Goal: Task Accomplishment & Management: Use online tool/utility

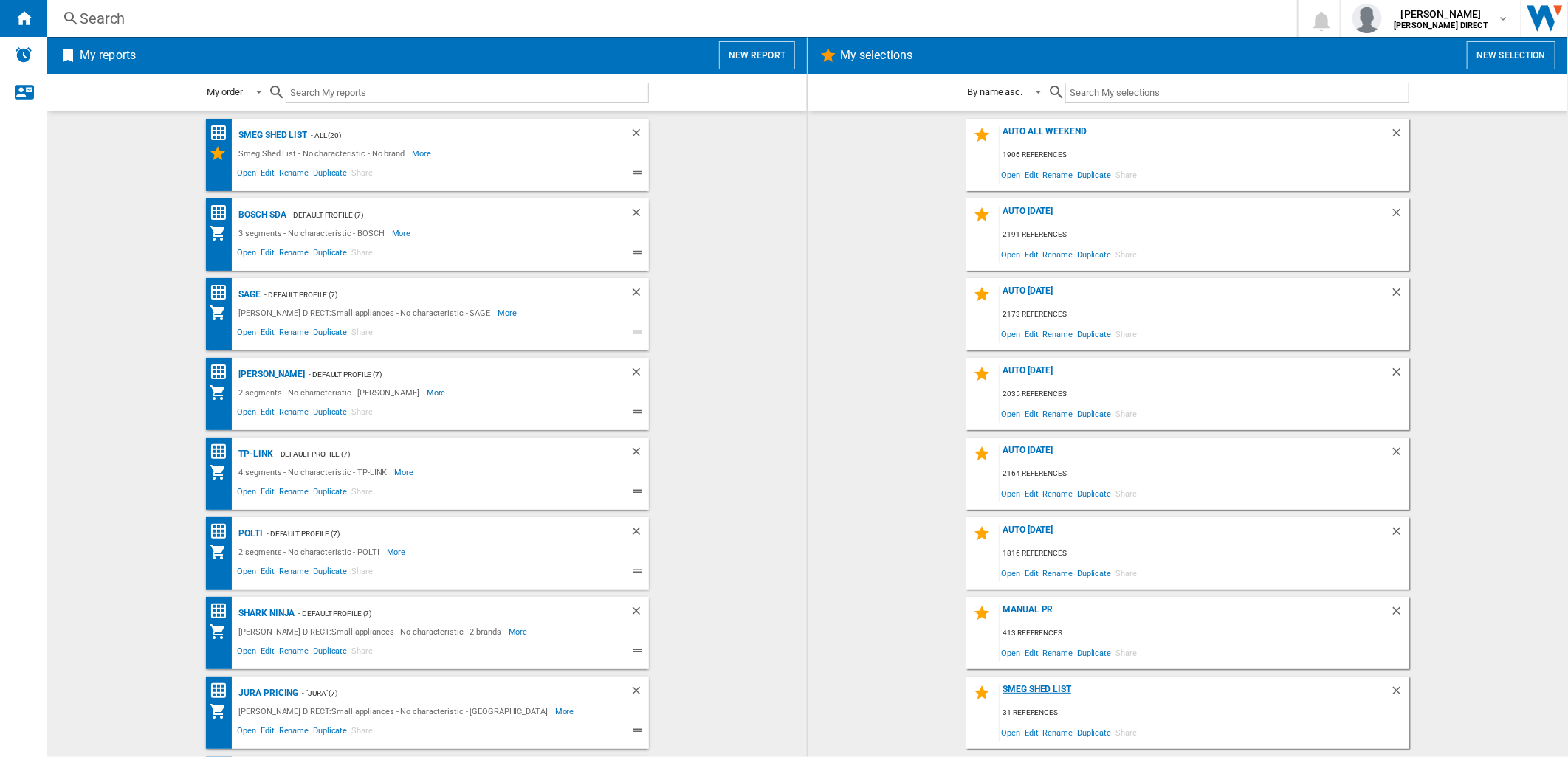
click at [1033, 687] on div "Smeg Shed List" at bounding box center [1194, 694] width 390 height 20
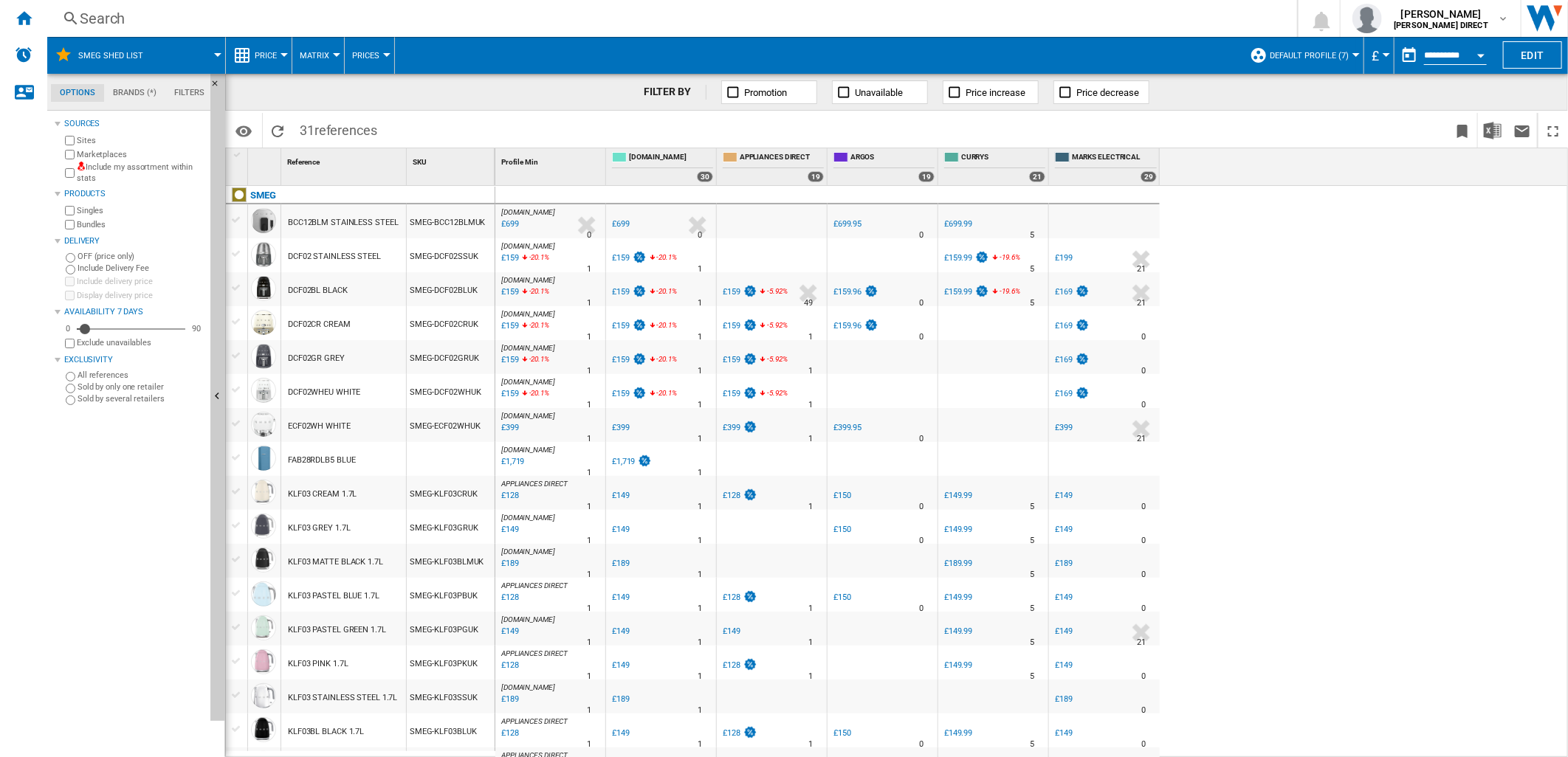
click at [305, 57] on span "Matrix" at bounding box center [315, 56] width 30 height 9
click at [311, 134] on button "Ranking" at bounding box center [328, 127] width 71 height 35
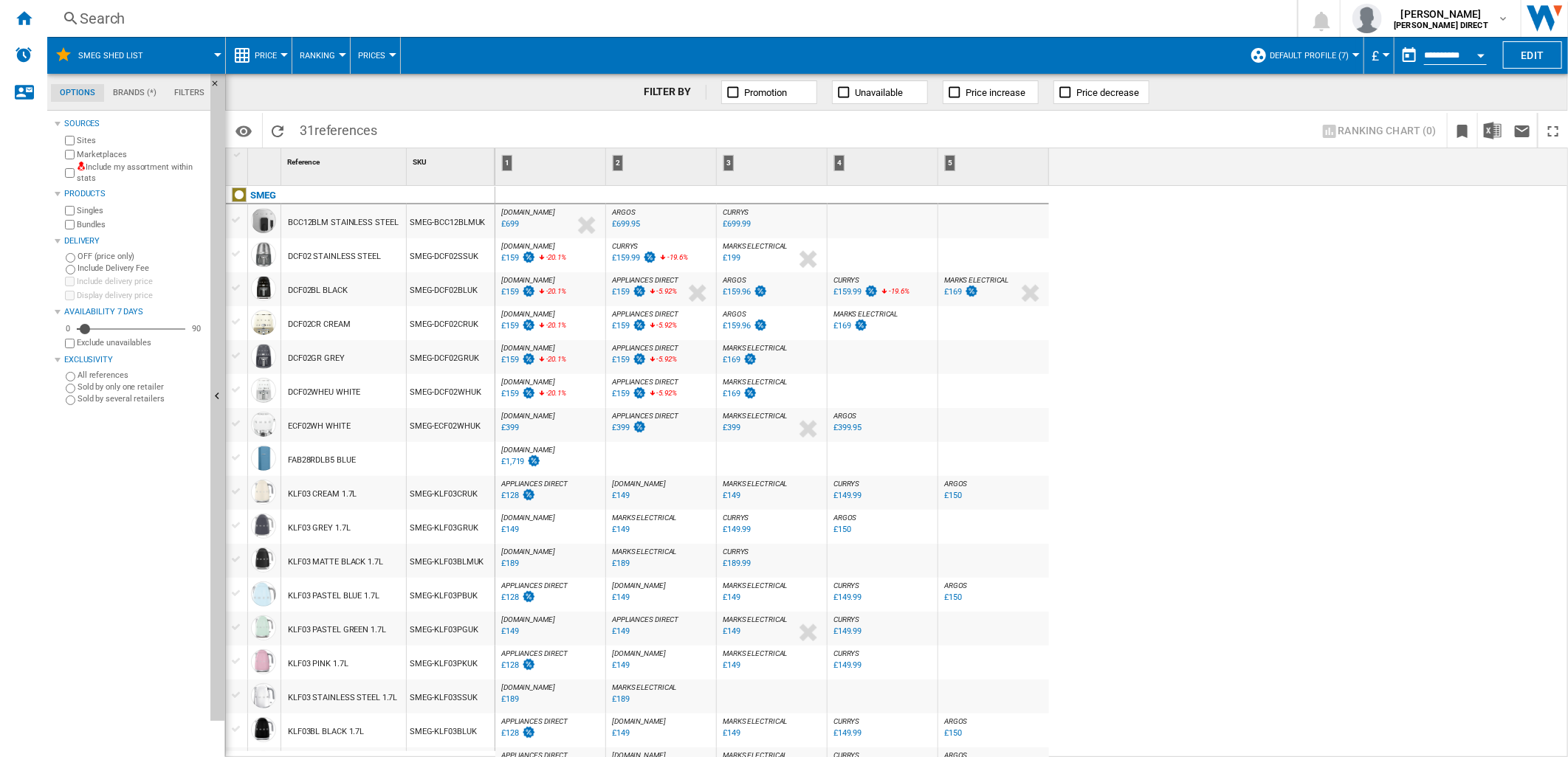
click at [172, 168] on label "Include my assortment within stats" at bounding box center [140, 173] width 128 height 23
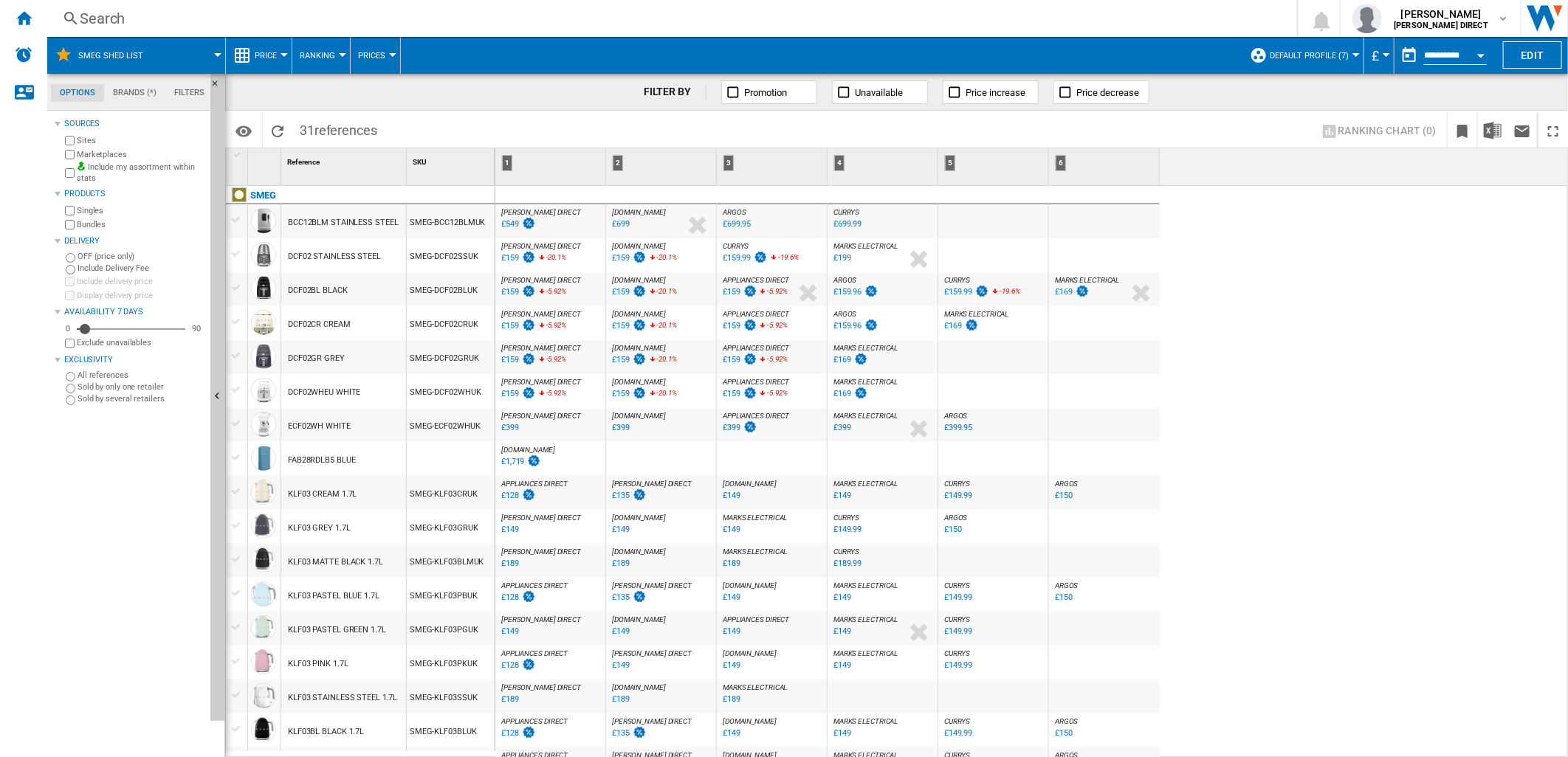
click at [575, 290] on div "[PERSON_NAME] DIRECT : [PERSON_NAME] DIRECT 0.0 % £159 -5.92 % N/A [PERSON_NAME…" at bounding box center [551, 292] width 104 height 34
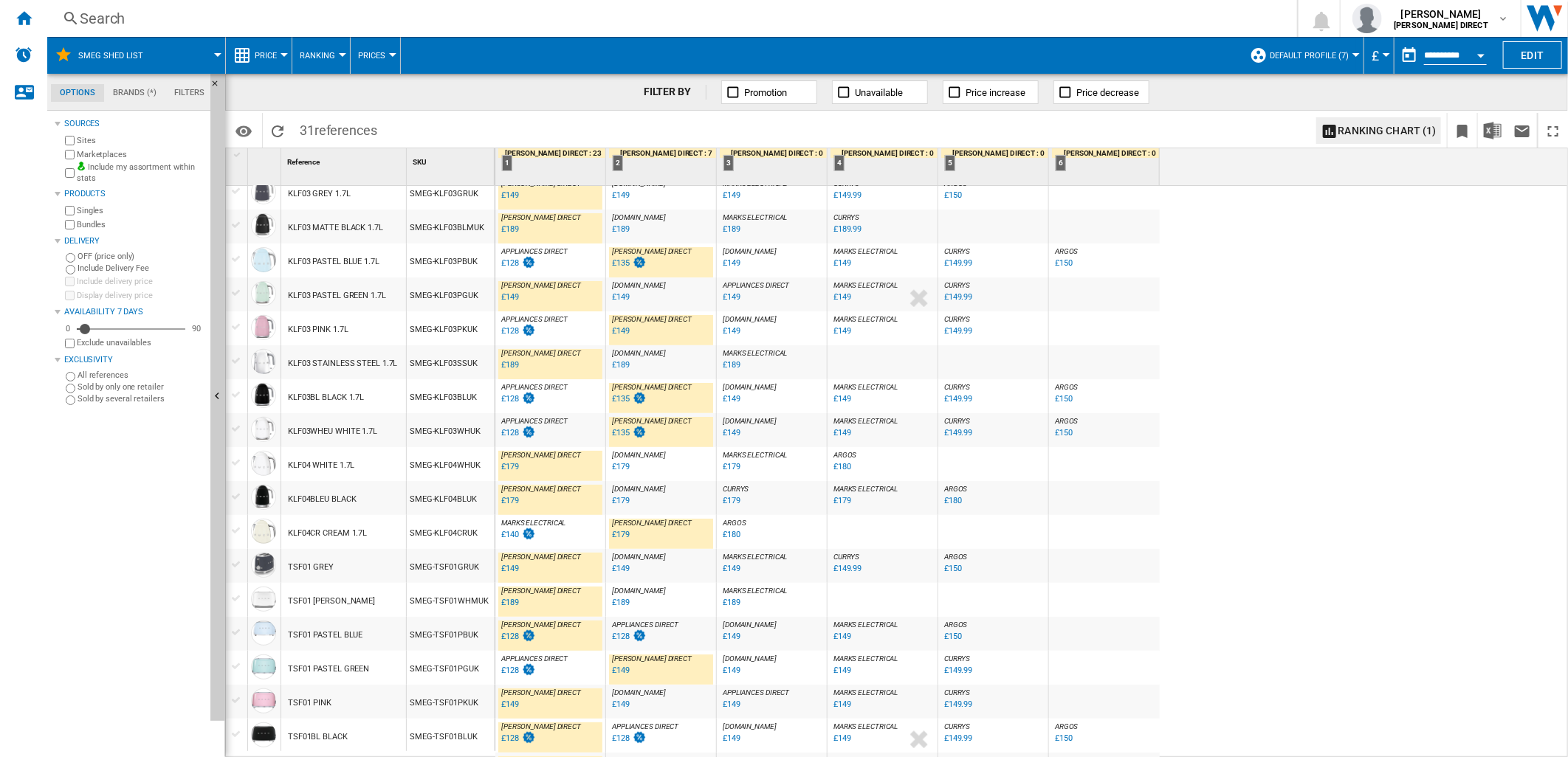
scroll to position [170, 0]
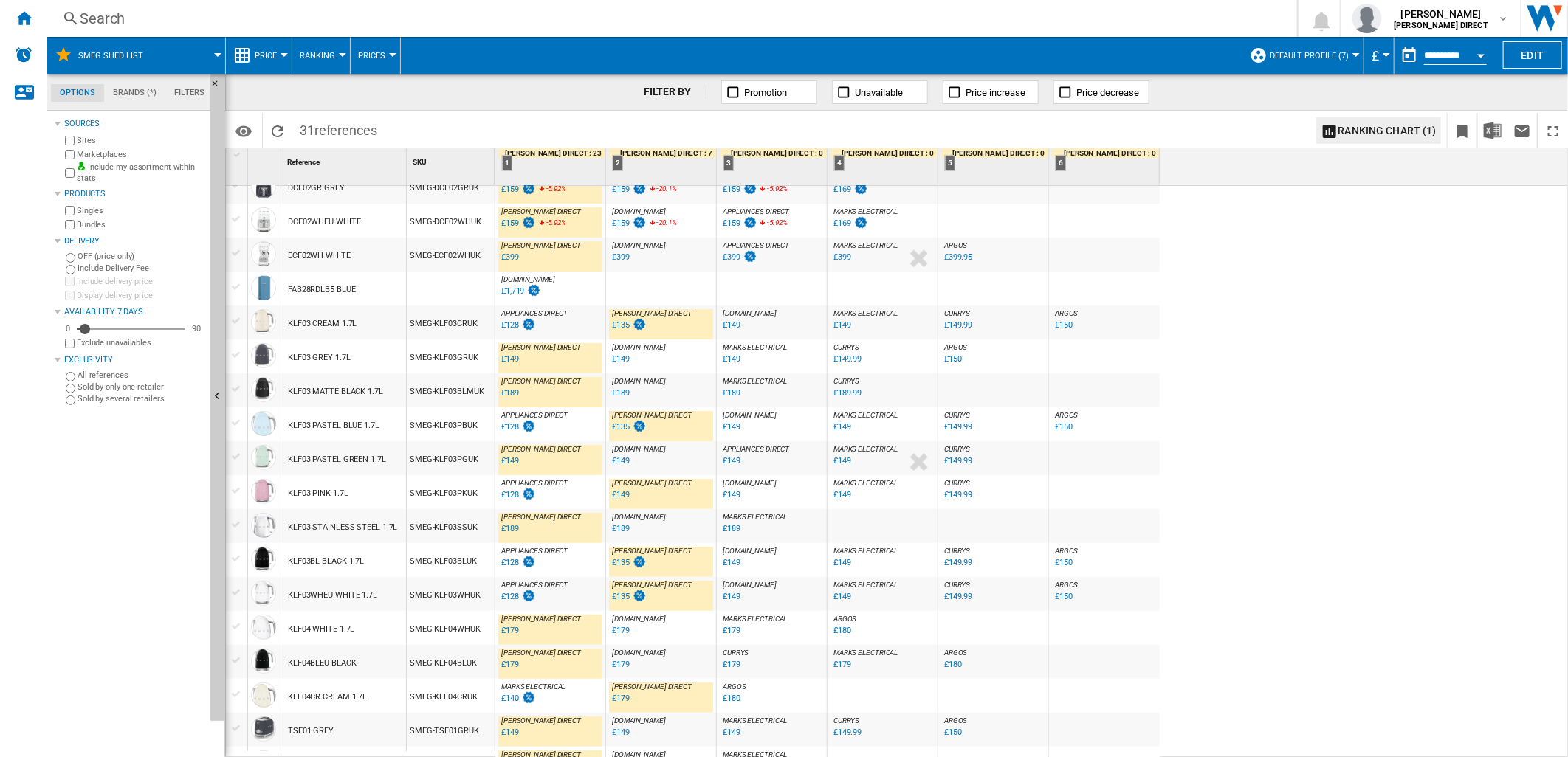
click at [506, 330] on div "£128" at bounding box center [518, 326] width 37 height 15
